Goal: Transaction & Acquisition: Purchase product/service

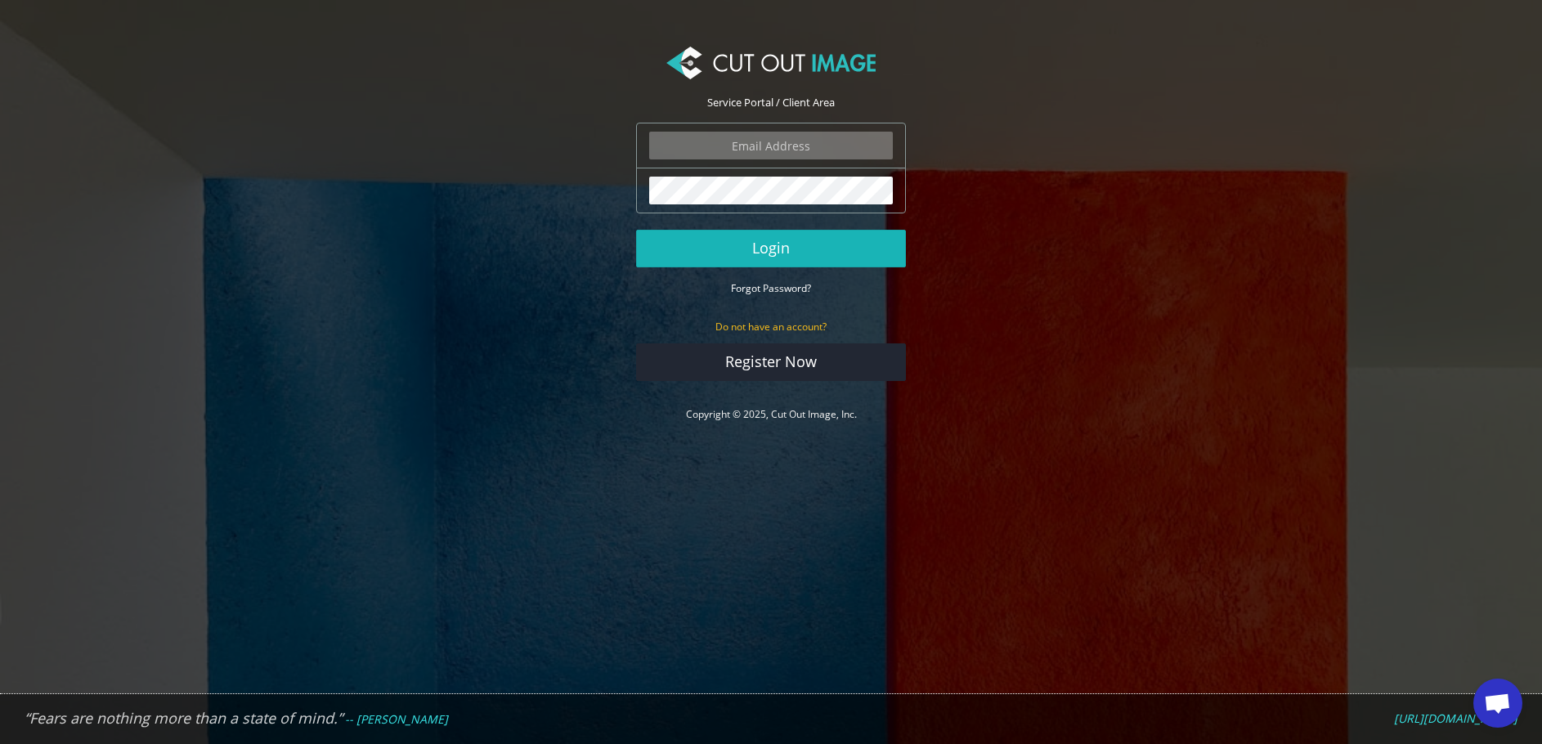
type input "[PERSON_NAME][EMAIL_ADDRESS][DOMAIN_NAME]"
click at [808, 242] on button "Login" at bounding box center [771, 249] width 270 height 38
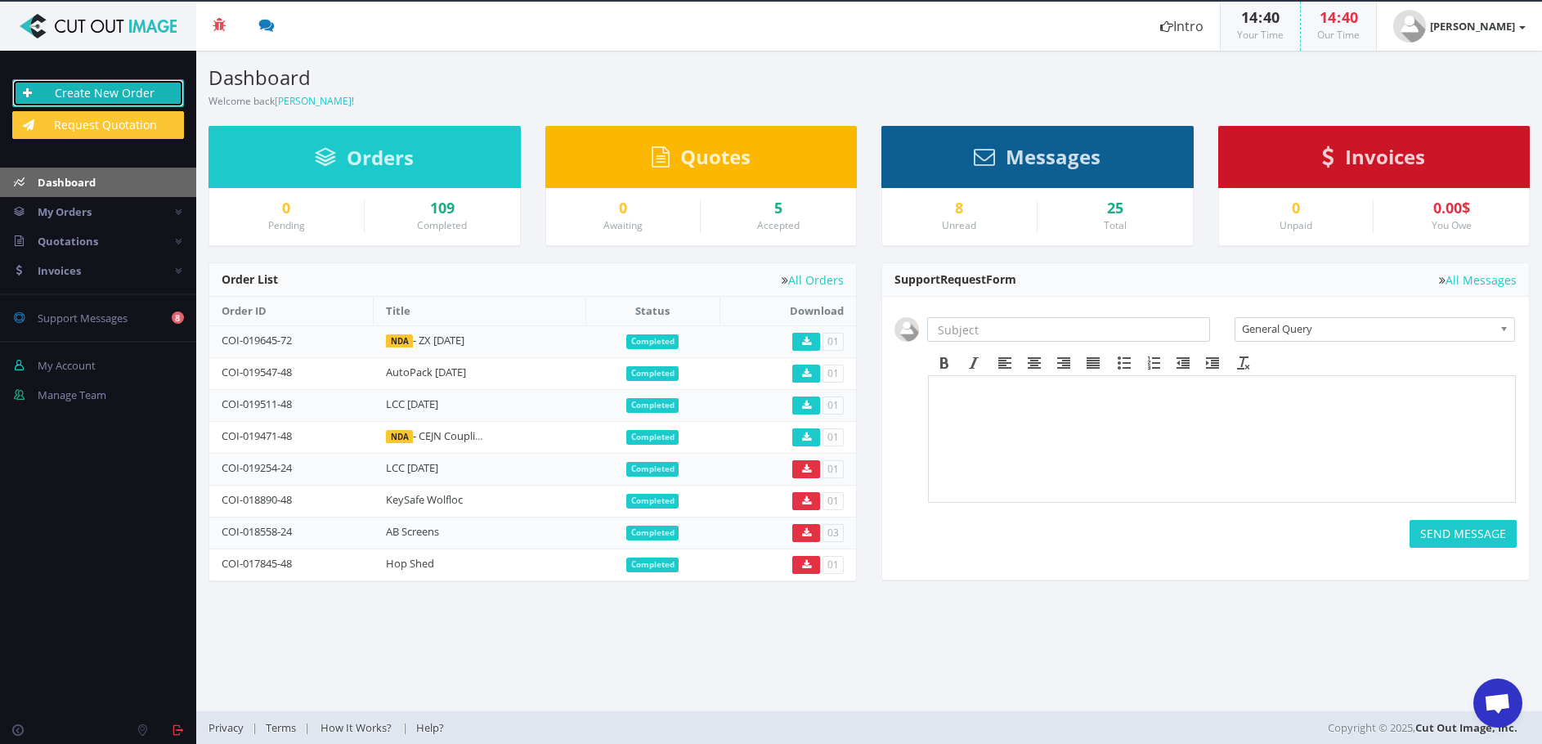
click at [132, 87] on link "Create New Order" at bounding box center [98, 93] width 172 height 28
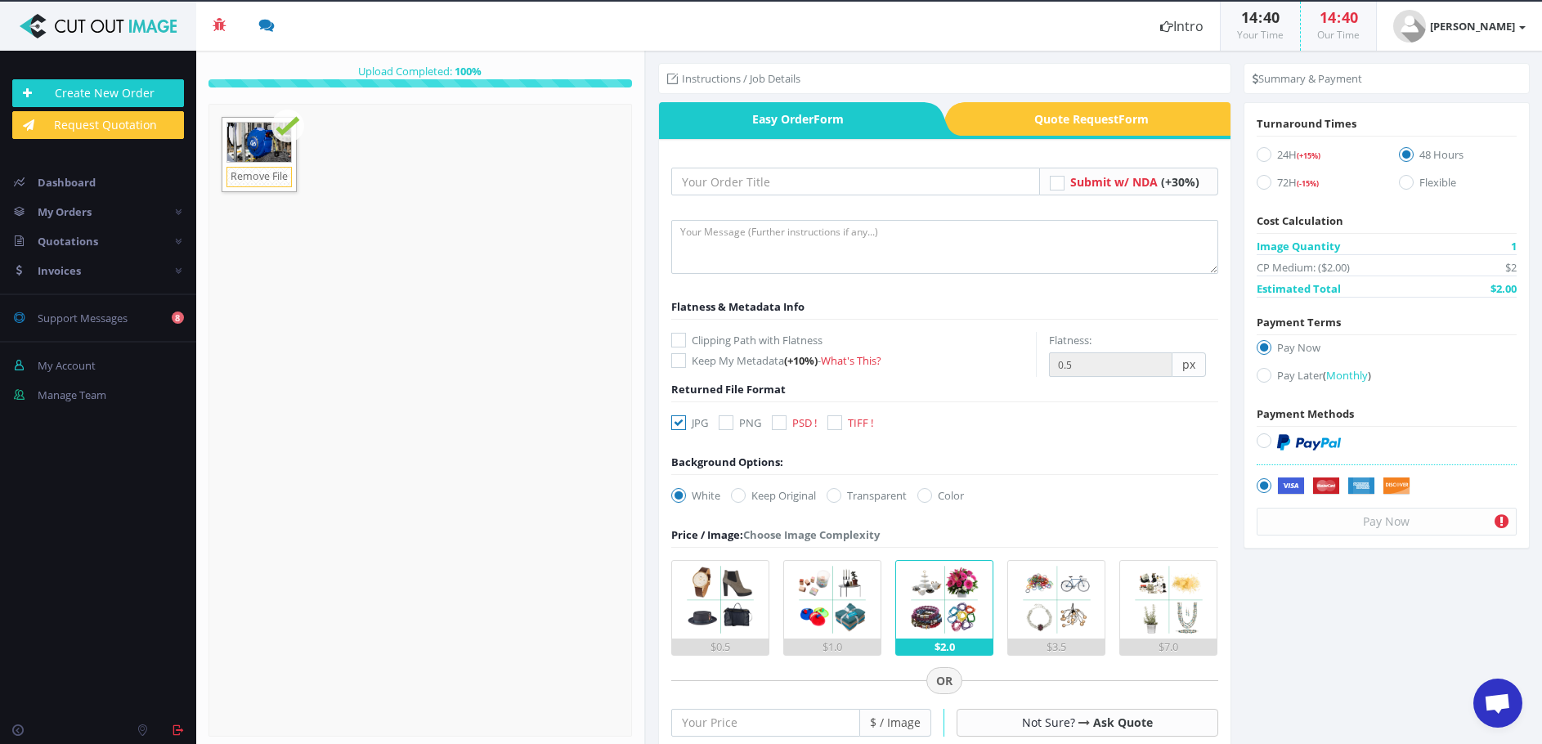
click at [780, 423] on icon at bounding box center [779, 422] width 15 height 15
click at [780, 423] on input "PSD !" at bounding box center [781, 423] width 11 height 11
checkbox input "true"
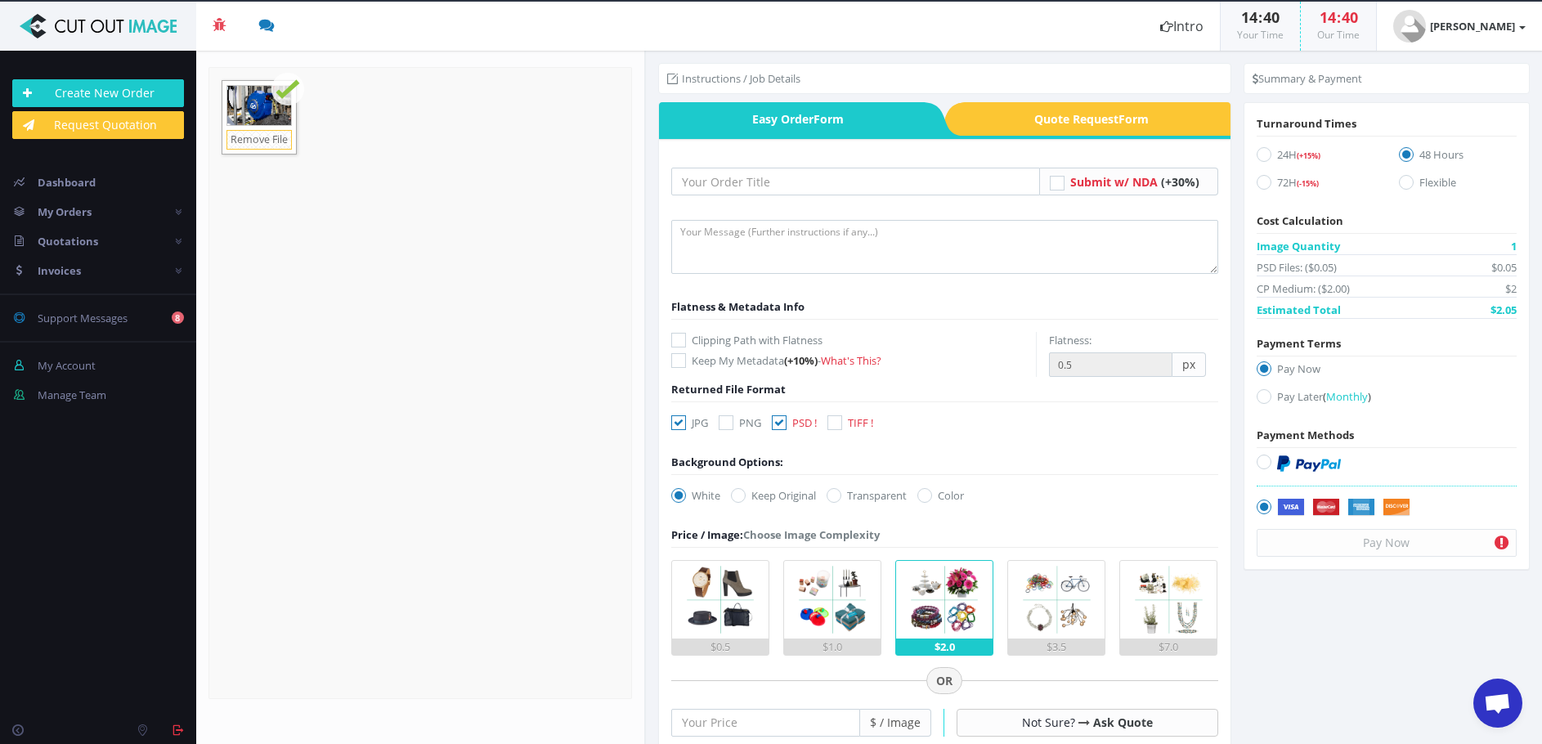
click at [841, 586] on img at bounding box center [833, 600] width 78 height 78
click at [0, 0] on input "$1.0" at bounding box center [0, 0] width 0 height 0
click at [752, 178] on input "text" at bounding box center [855, 182] width 369 height 28
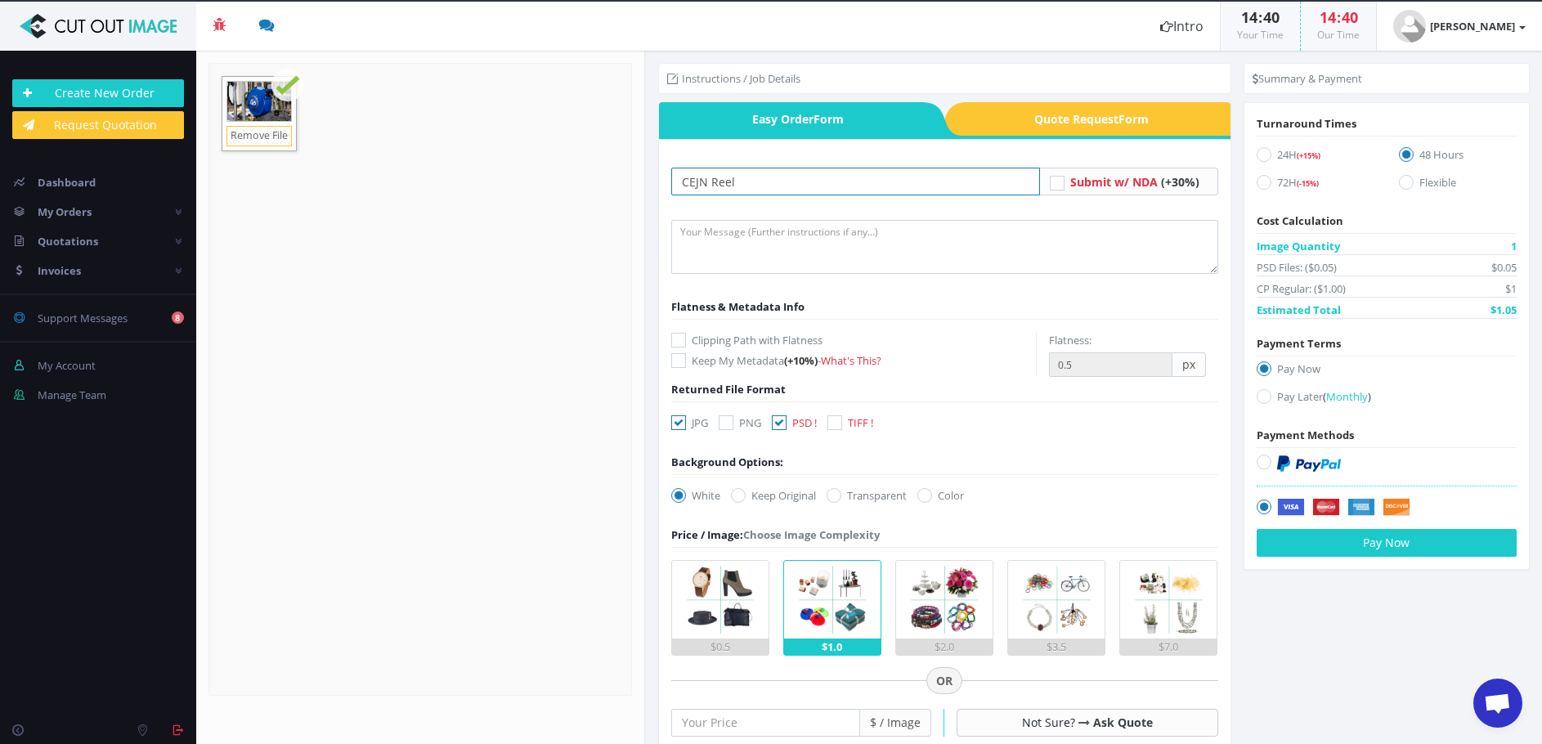
type input "CEJN Reel"
click at [1055, 184] on icon at bounding box center [1057, 183] width 15 height 15
click at [1055, 184] on input "Submit w/ NDA (+30%)" at bounding box center [1059, 182] width 11 height 11
checkbox input "true"
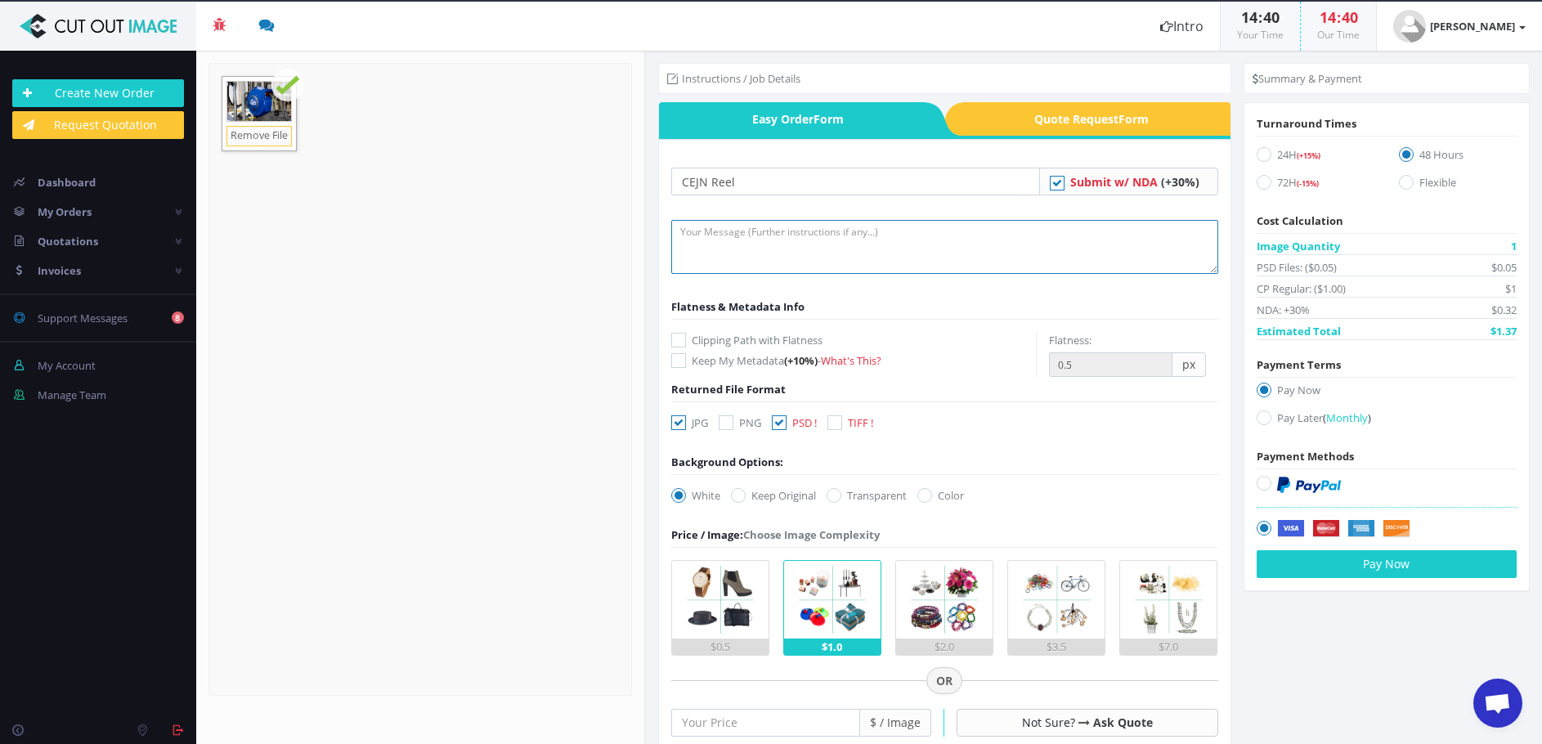
click at [829, 238] on textarea at bounding box center [944, 247] width 547 height 54
click at [834, 231] on textarea "Remove cambe at bottom, but not cable on" at bounding box center [944, 247] width 547 height 54
click at [913, 232] on textarea "Remove cambe at bottom, but retain cable on" at bounding box center [944, 247] width 547 height 54
click at [737, 231] on textarea "Remove cambe at bottom, but retain cable at top/front" at bounding box center [944, 247] width 547 height 54
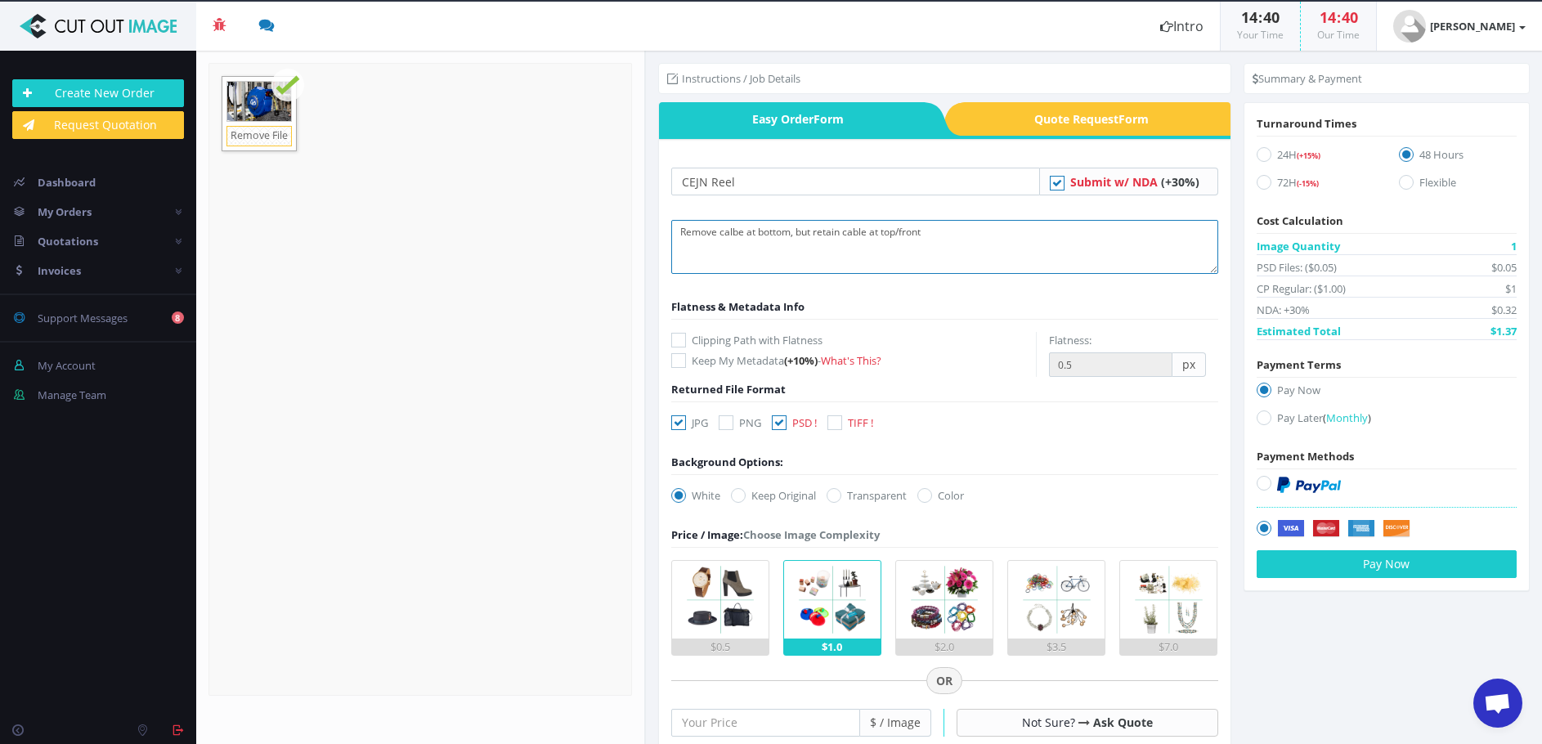
click at [788, 229] on textarea "Remove calbe at bottom, but retain cable at top/front" at bounding box center [944, 247] width 547 height 54
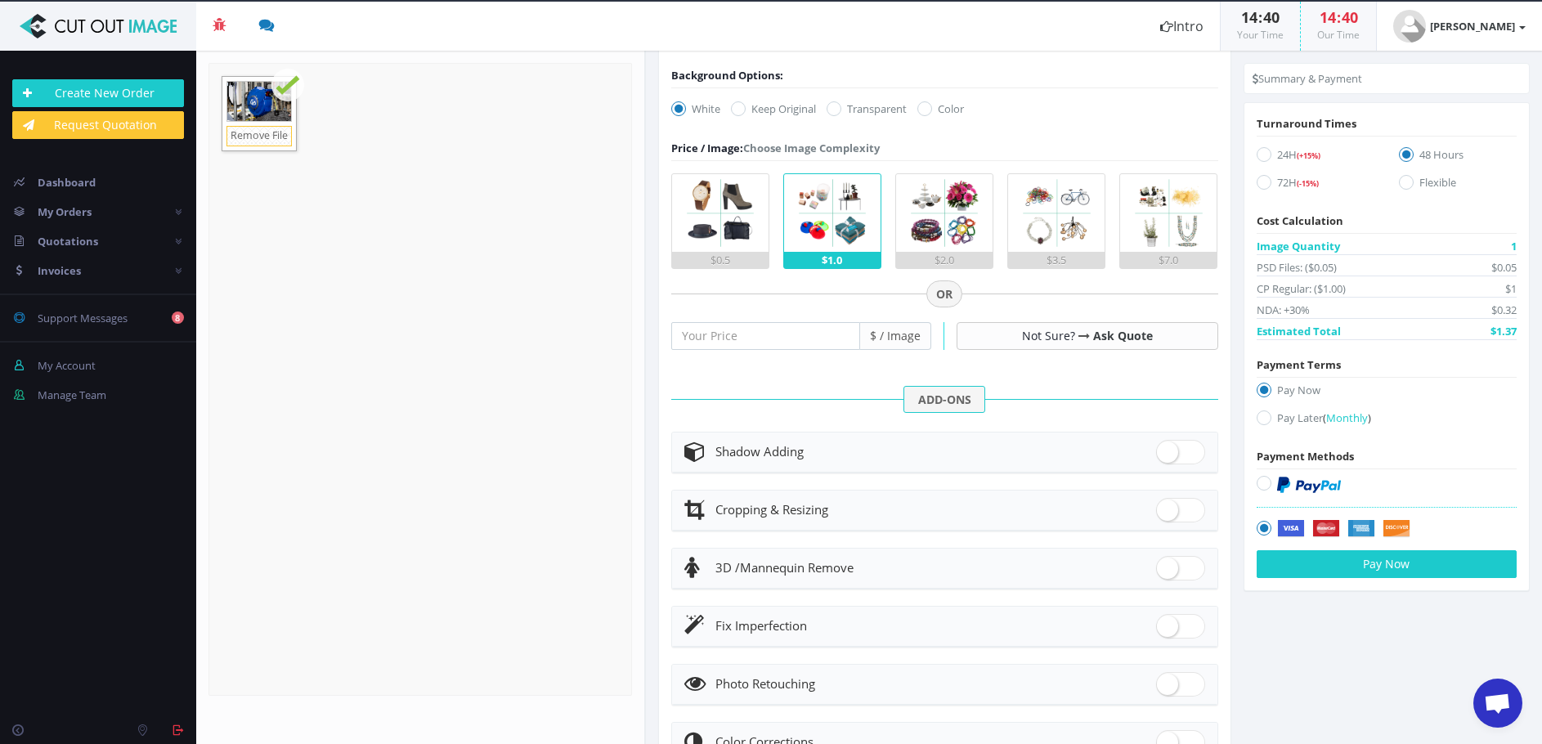
scroll to position [387, 0]
type textarea "Remove calbe at bottom/back, but retain cable at top/front"
click at [1256, 155] on icon at bounding box center [1263, 154] width 15 height 15
click at [1260, 155] on input "24H (+15%)" at bounding box center [1265, 155] width 11 height 11
radio input "true"
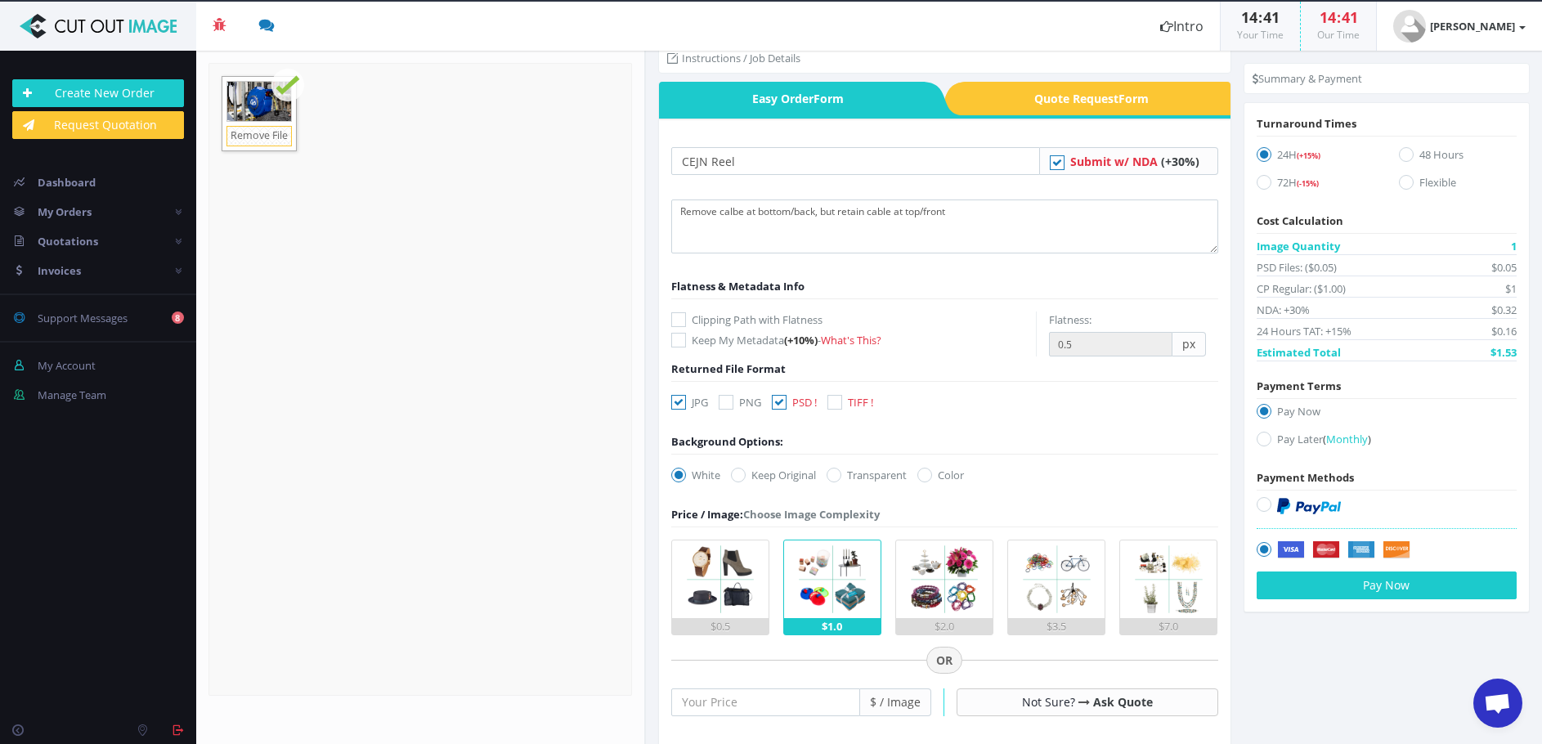
scroll to position [0, 0]
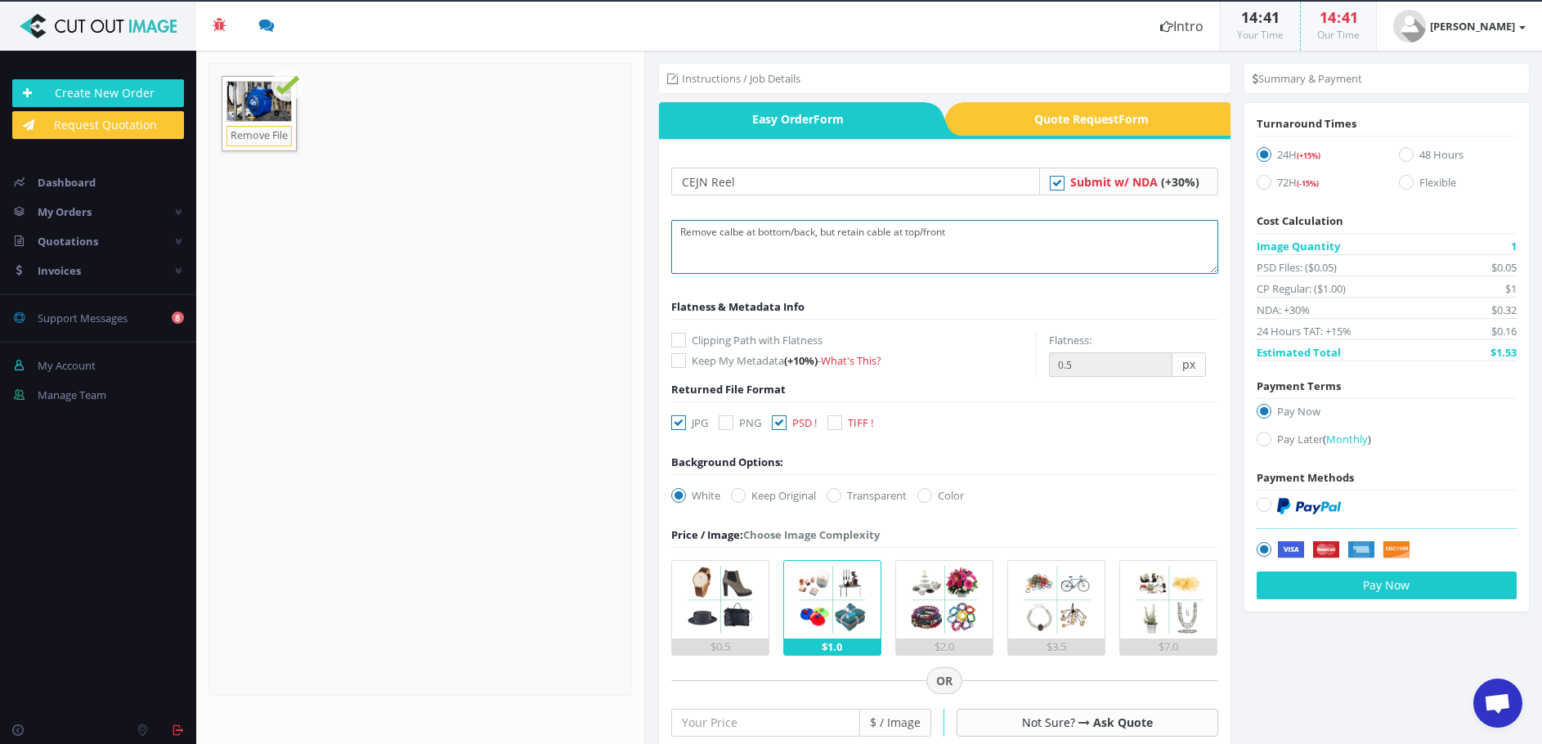
click at [963, 236] on textarea "Remove calbe at bottom/back, but retain cable at top/front" at bounding box center [944, 247] width 547 height 54
click at [728, 246] on textarea "Remove calbe at bottom/back, but retain cable at top/front Remove gfreat braket…" at bounding box center [944, 247] width 547 height 54
click at [734, 235] on textarea "Remove calbe at bottom/back, but retain cable at top/front Remove grey bracket …" at bounding box center [944, 247] width 547 height 54
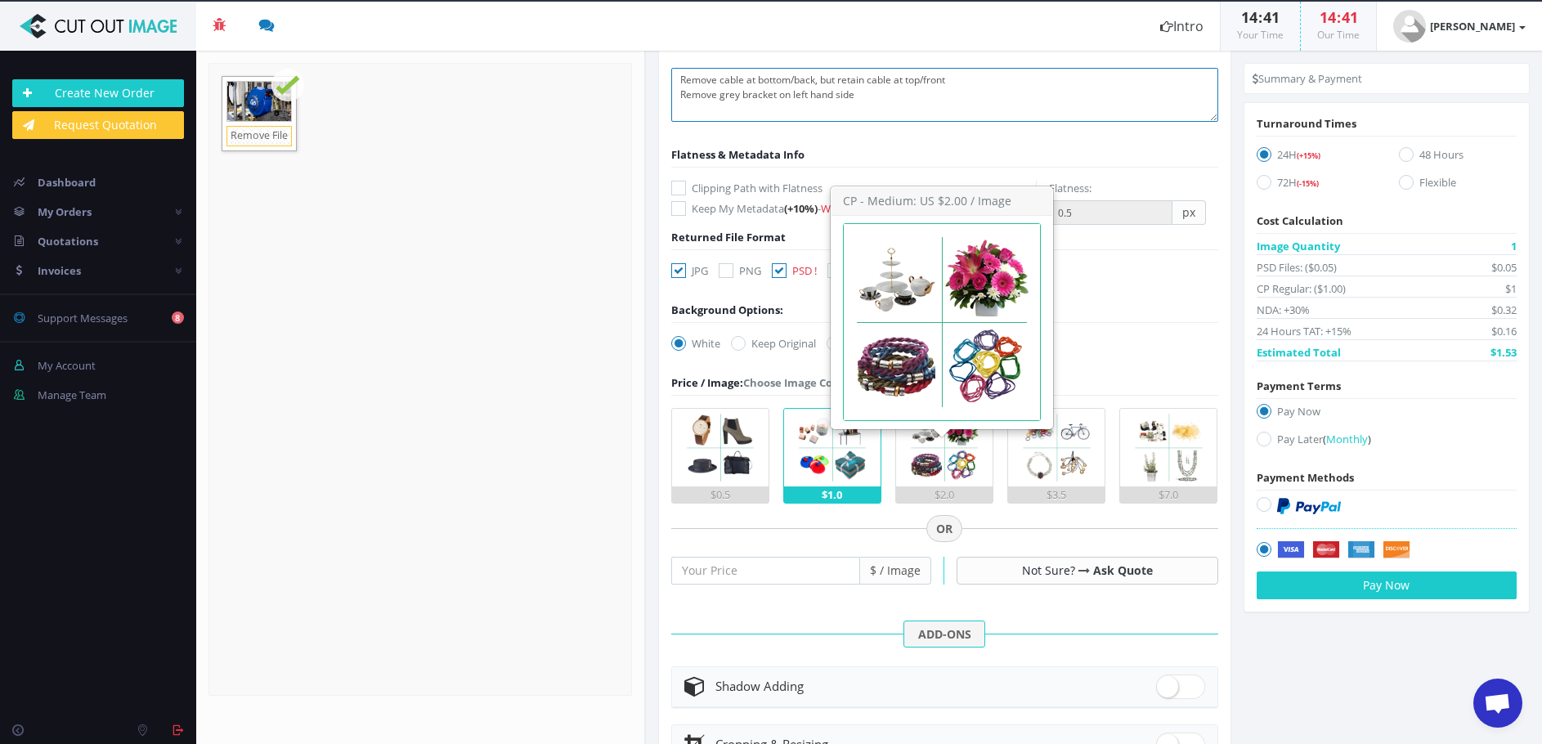
scroll to position [11, 0]
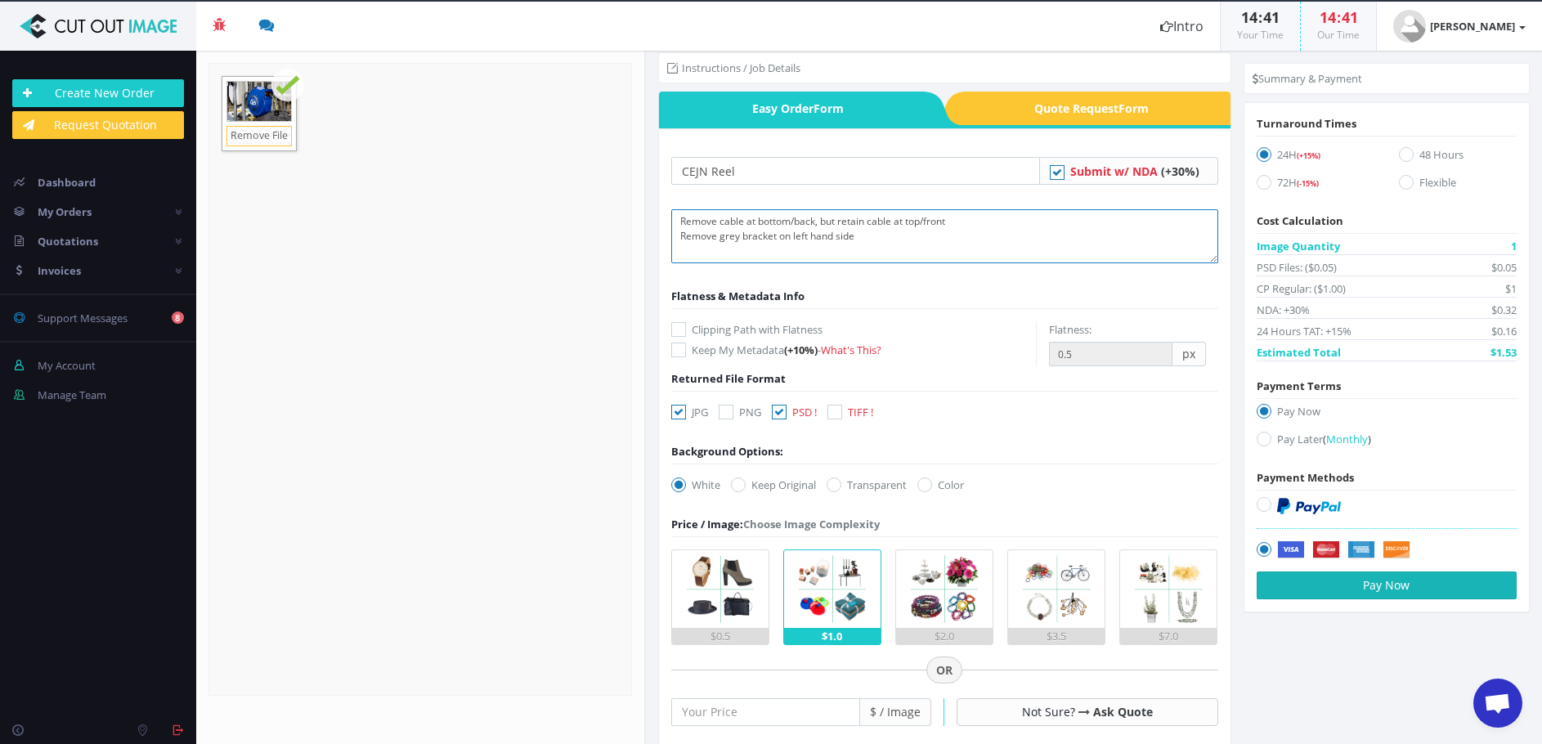
type textarea "Remove cable at bottom/back, but retain cable at top/front Remove grey bracket …"
click at [1311, 591] on button "Pay Now" at bounding box center [1386, 585] width 260 height 28
